Goal: Information Seeking & Learning: Compare options

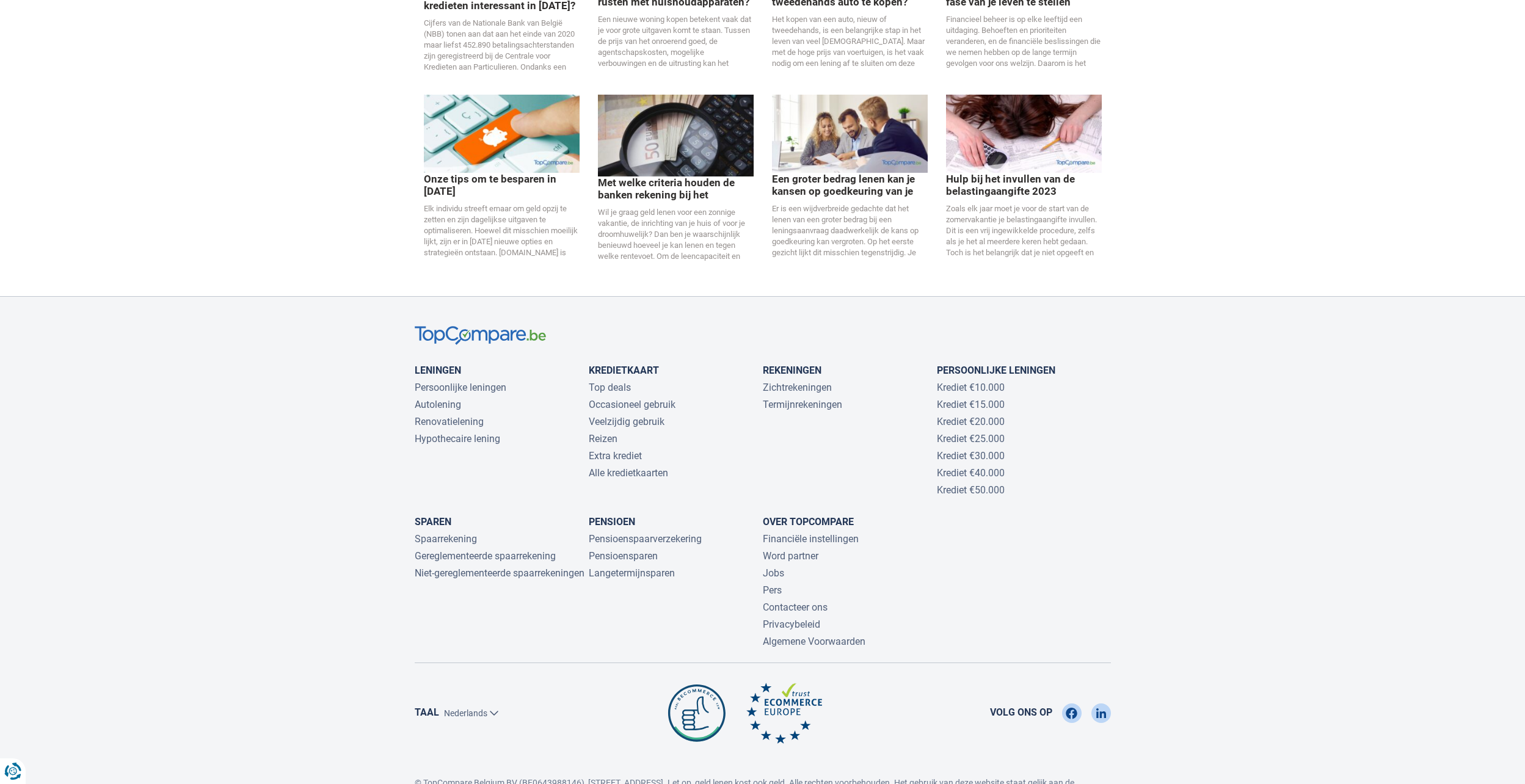
scroll to position [2420, 0]
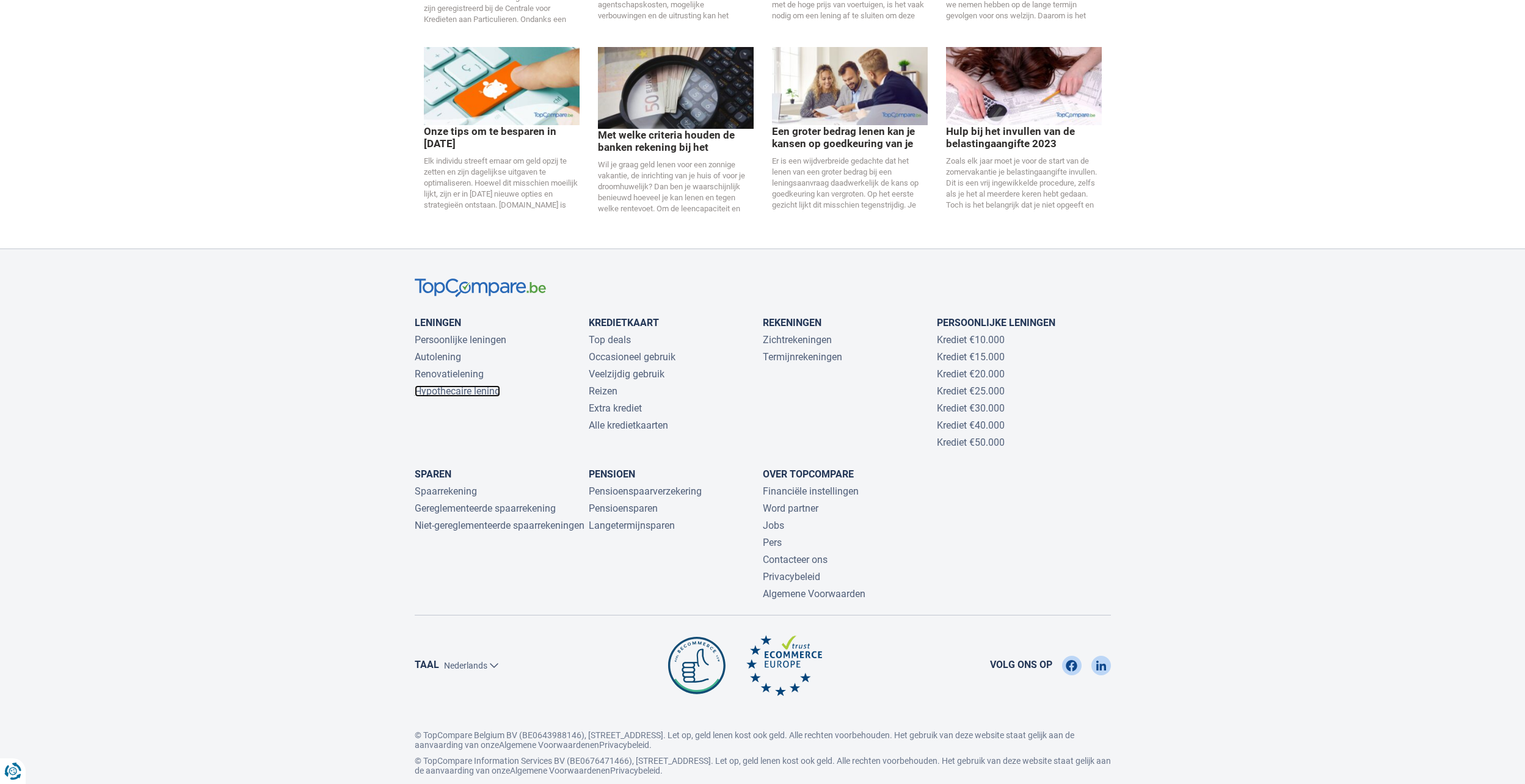
click at [463, 386] on link "Hypothecaire lening" at bounding box center [458, 391] width 86 height 12
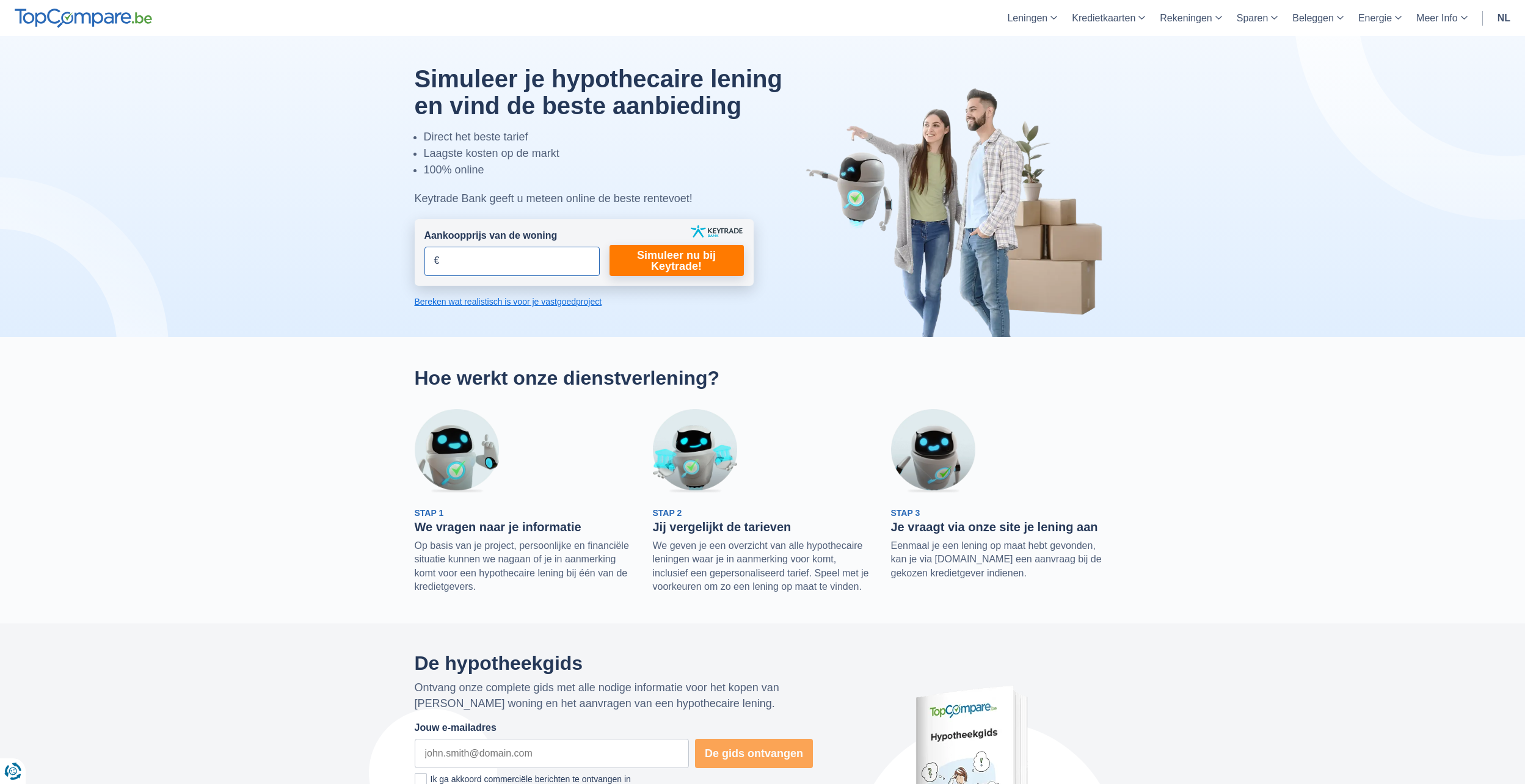
click at [469, 266] on input "Aankoopprijs van de woning" at bounding box center [512, 262] width 175 height 29
type input "260.000"
click at [679, 265] on link "Simuleer nu bij Keytrade!" at bounding box center [676, 261] width 134 height 31
click at [657, 262] on link "Simuleer nu bij Keytrade!" at bounding box center [676, 261] width 134 height 31
click at [685, 270] on link "Simuleer nu bij Keytrade!" at bounding box center [676, 261] width 134 height 31
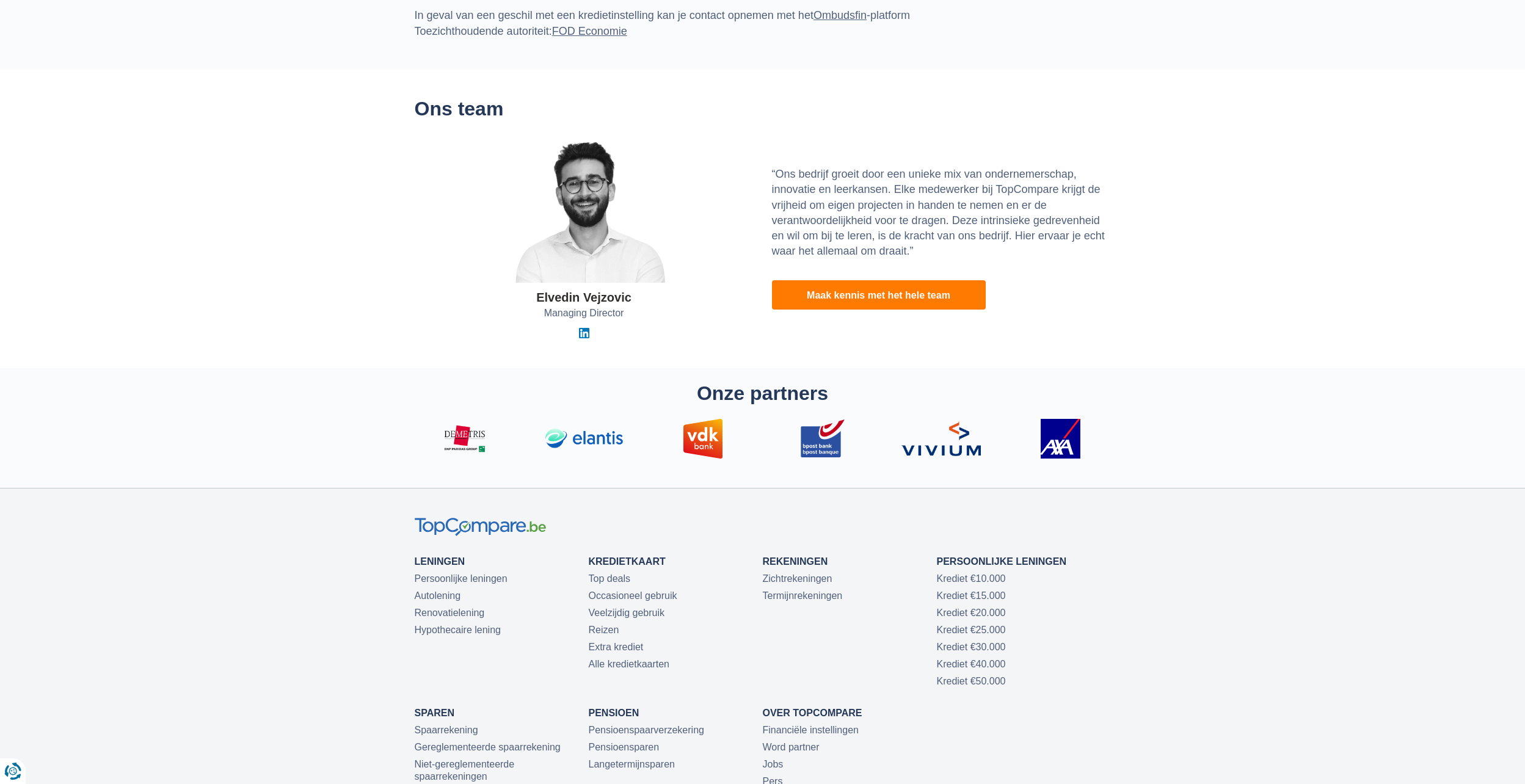
scroll to position [3846, 0]
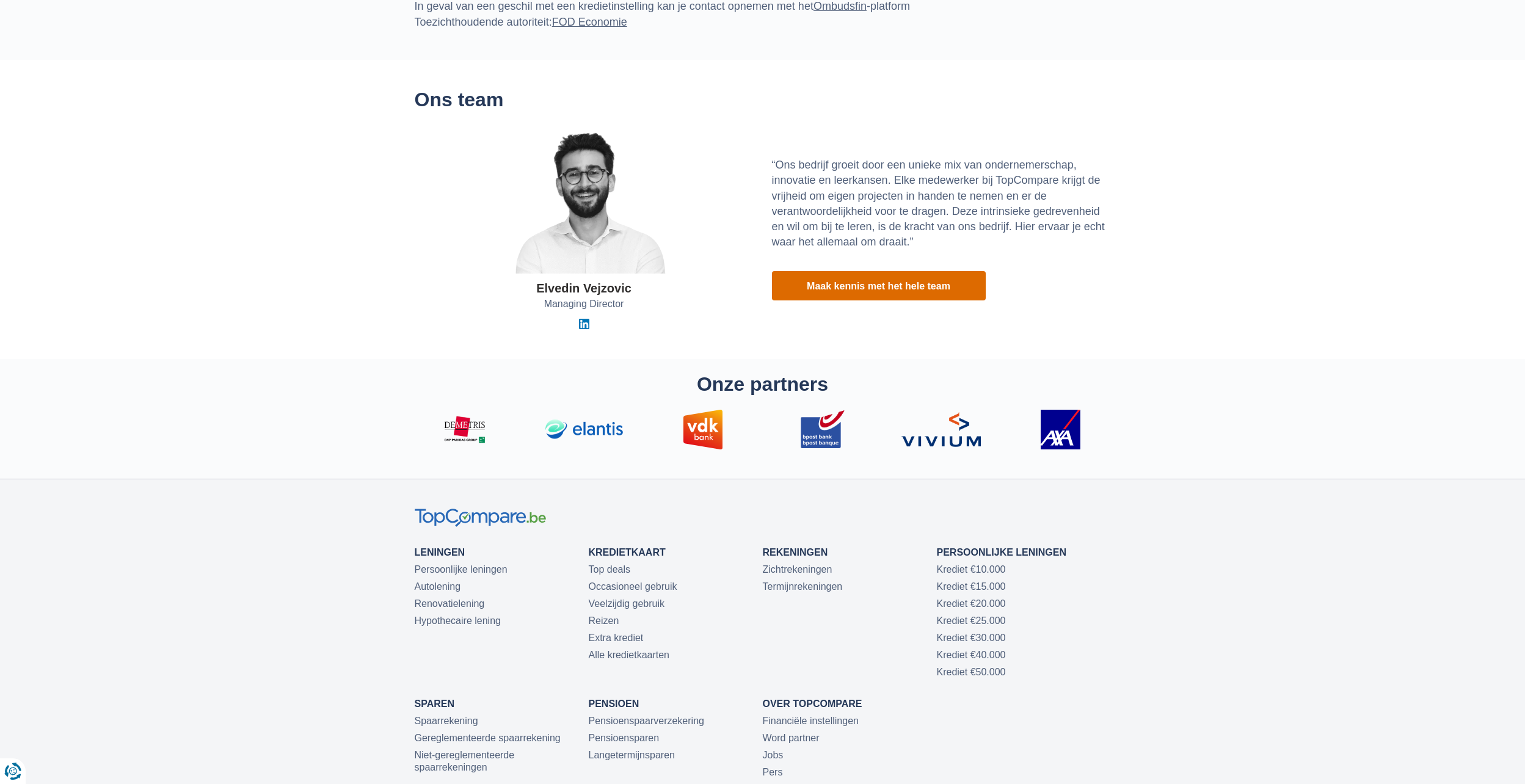
click at [922, 286] on link "Maak kennis met het hele team" at bounding box center [879, 285] width 213 height 29
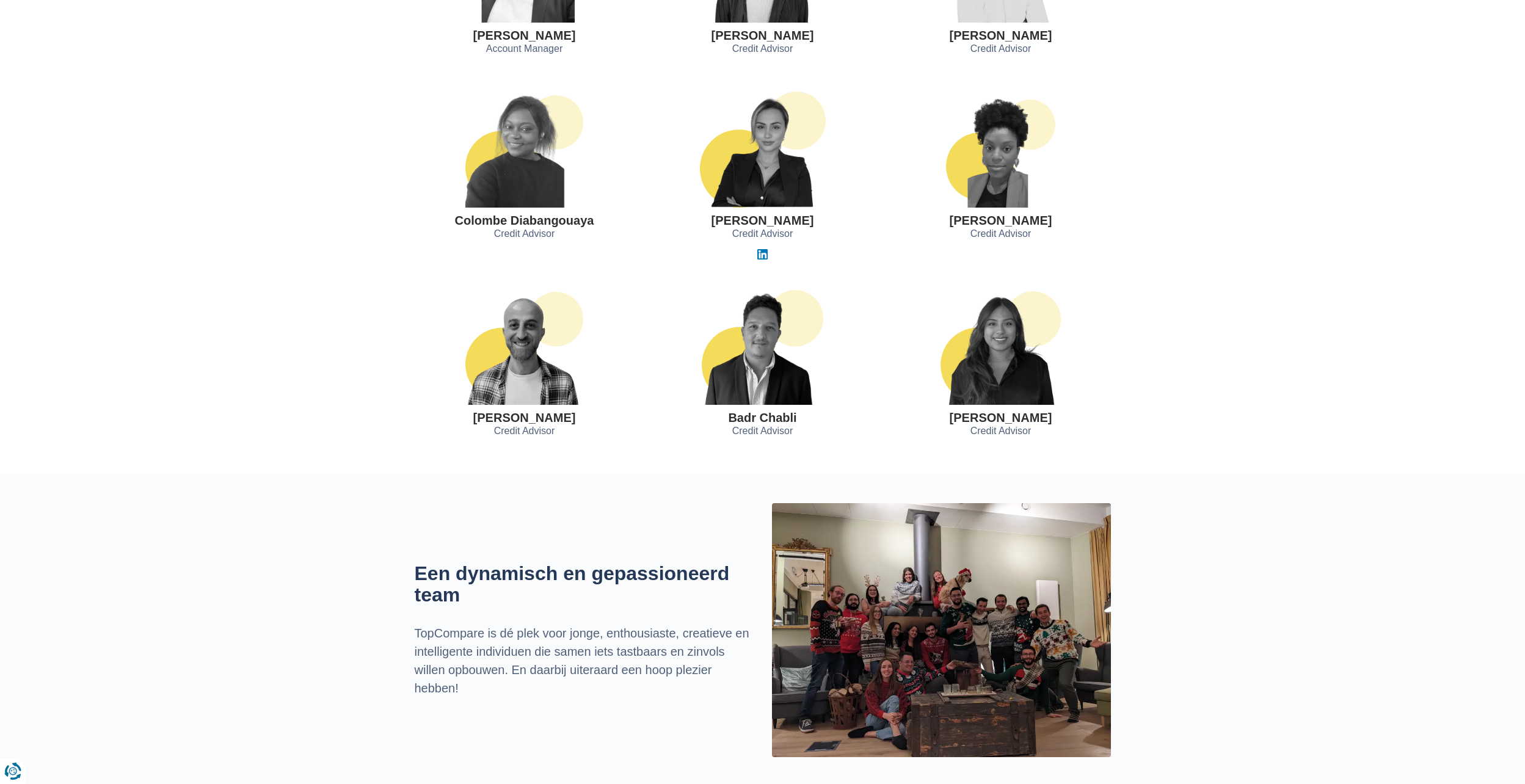
scroll to position [1038, 0]
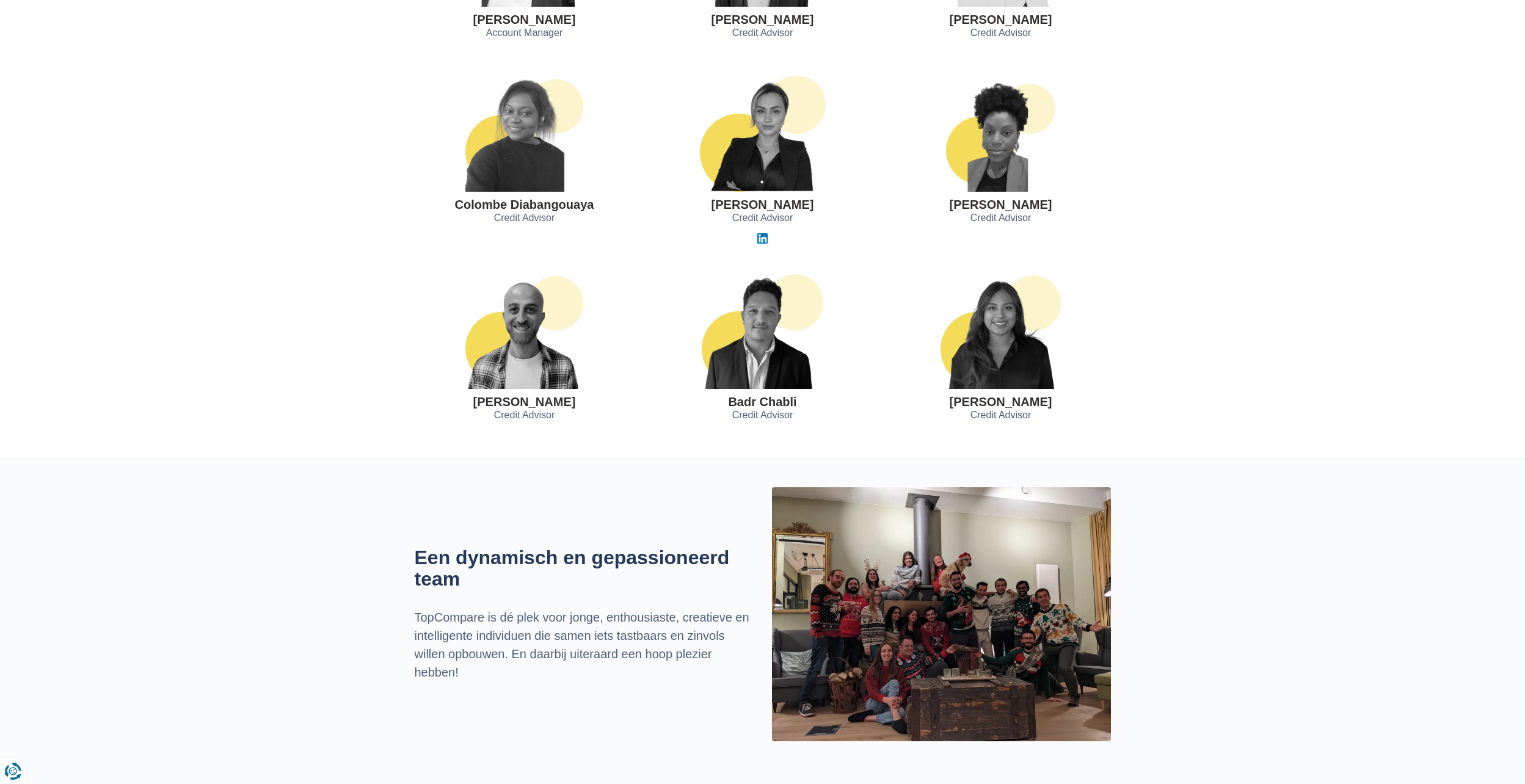
click at [1218, 317] on section "[PERSON_NAME] Credit Advisor [GEOGRAPHIC_DATA] Credit Advisor [PERSON_NAME] Cre…" at bounding box center [762, 350] width 1525 height 214
